Goal: Task Accomplishment & Management: Manage account settings

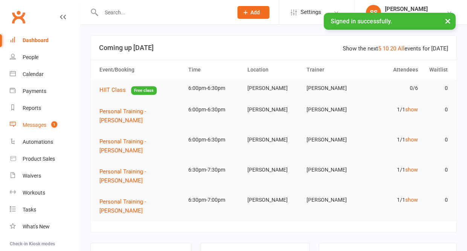
click at [40, 124] on div "Messages" at bounding box center [35, 125] width 24 height 6
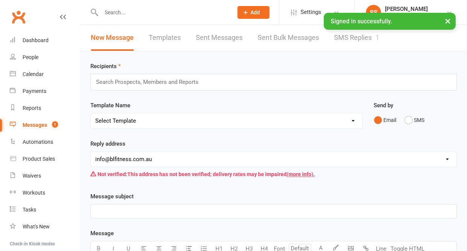
click at [364, 37] on link "SMS Replies 1" at bounding box center [356, 38] width 45 height 26
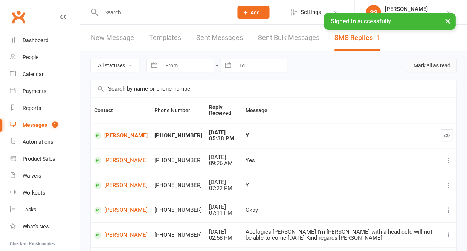
click at [427, 68] on button "Mark all as read" at bounding box center [432, 66] width 50 height 14
click at [36, 75] on div "Calendar" at bounding box center [33, 74] width 21 height 6
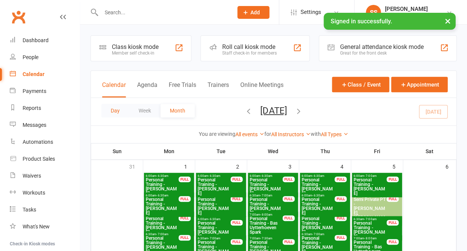
click at [113, 112] on button "Day" at bounding box center [115, 111] width 28 height 14
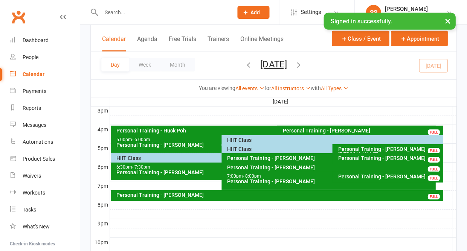
scroll to position [329, 0]
click at [281, 158] on div "Personal Training - [PERSON_NAME]" at bounding box center [330, 158] width 207 height 5
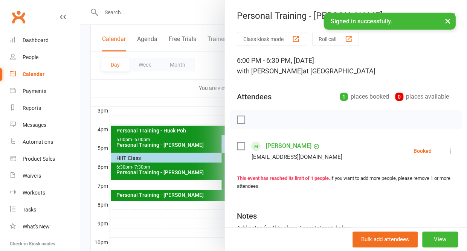
click at [446, 20] on button "×" at bounding box center [448, 21] width 14 height 16
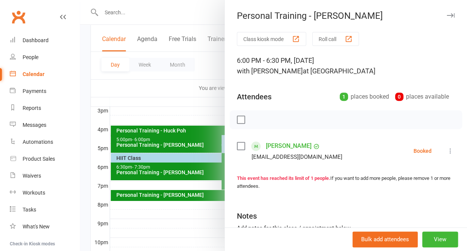
click at [452, 15] on icon "button" at bounding box center [451, 15] width 8 height 5
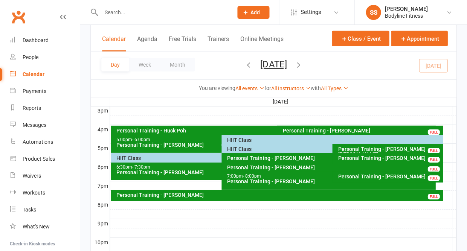
scroll to position [153, 0]
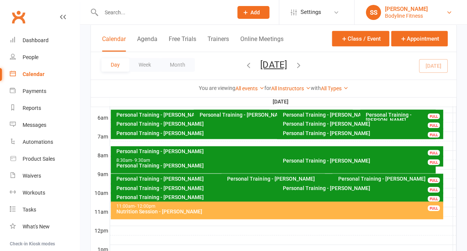
click at [399, 11] on div "[PERSON_NAME]" at bounding box center [406, 9] width 43 height 7
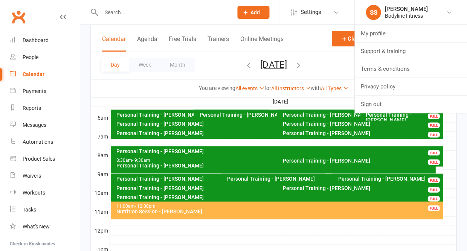
click at [279, 66] on div at bounding box center [283, 70] width 346 height 9
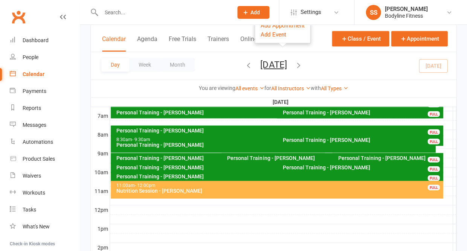
click at [326, 74] on div at bounding box center [283, 78] width 346 height 9
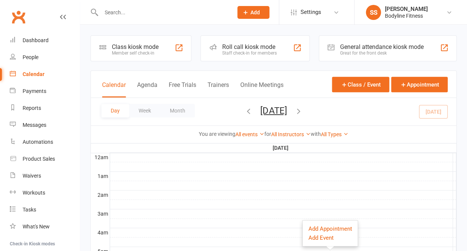
scroll to position [0, 0]
click at [329, 103] on div "Day Week Month [DATE] [DATE] Sun Mon Tue Wed Thu Fri Sat 31 01 02 03 04 05 06 0…" at bounding box center [274, 112] width 366 height 28
click at [303, 106] on button "button" at bounding box center [298, 111] width 8 height 13
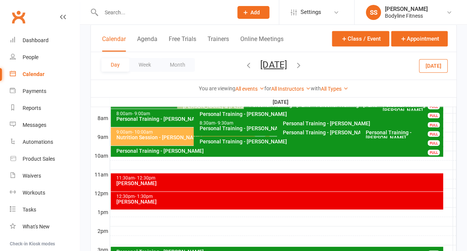
scroll to position [39, 0]
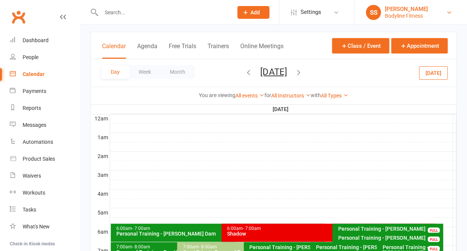
click at [400, 15] on div "Bodyline Fitness" at bounding box center [406, 15] width 43 height 7
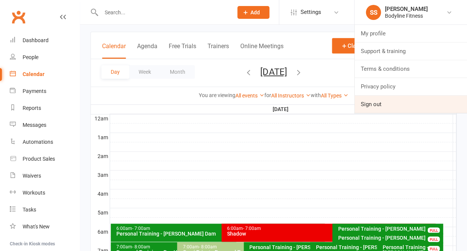
click at [383, 101] on link "Sign out" at bounding box center [411, 104] width 113 height 17
